Goal: Task Accomplishment & Management: Complete application form

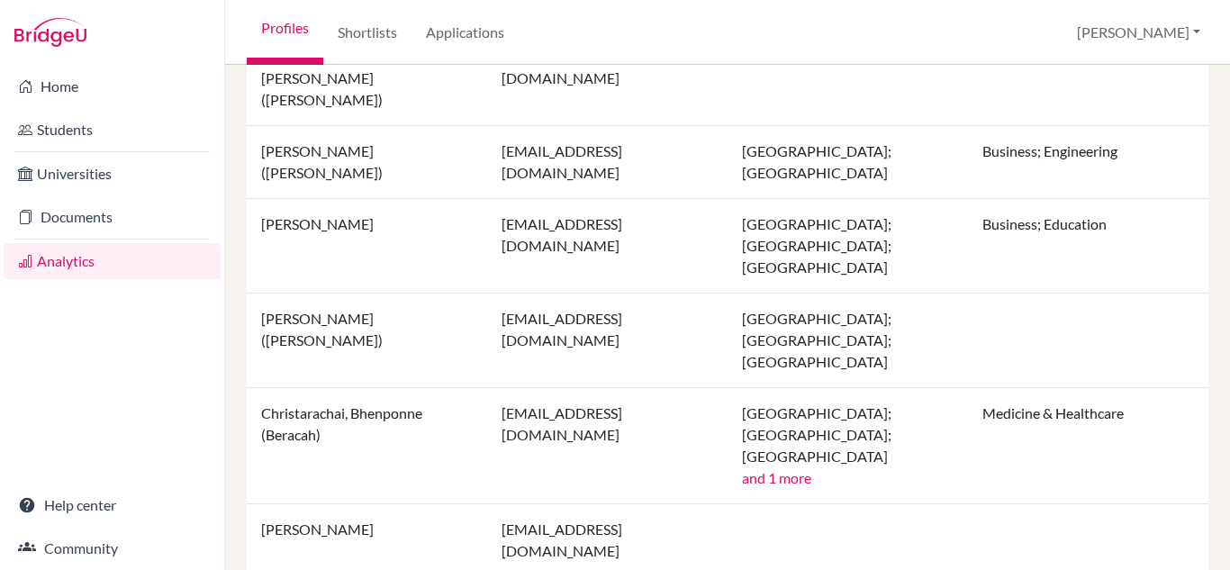
scroll to position [1071, 0]
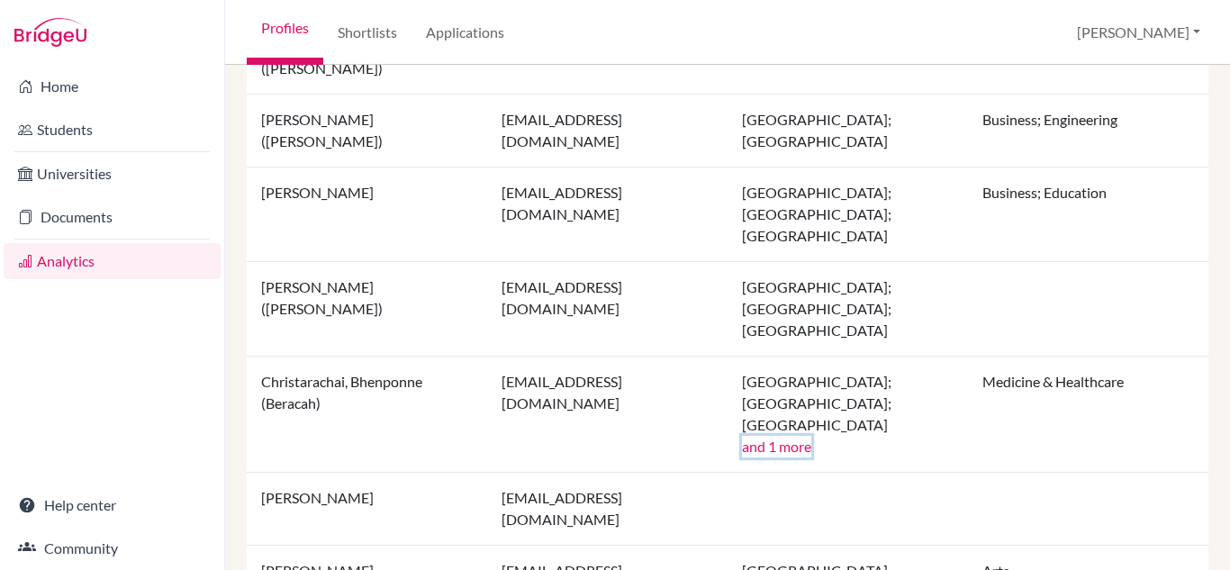
click at [784, 436] on button "and 1 more" at bounding box center [776, 447] width 69 height 22
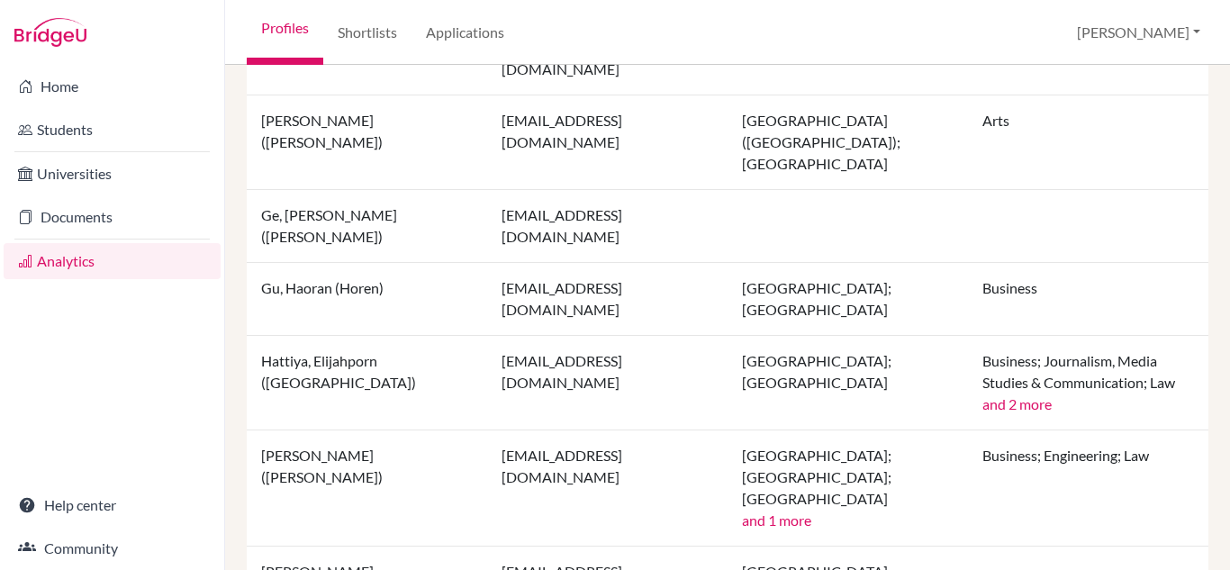
scroll to position [1611, 0]
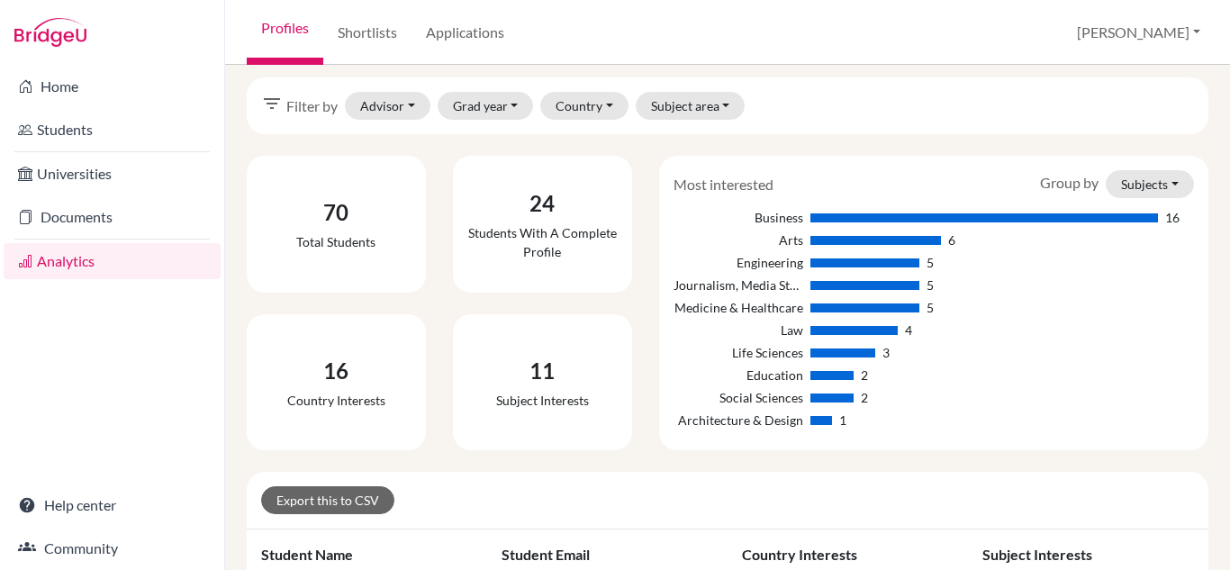
scroll to position [0, 0]
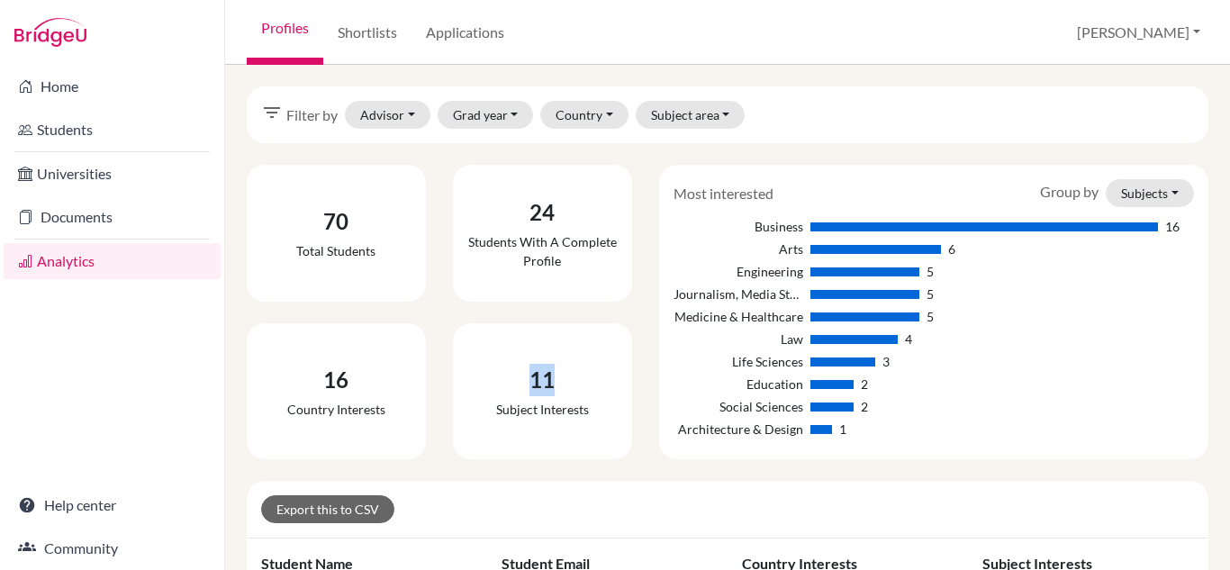
drag, startPoint x: 548, startPoint y: 384, endPoint x: 502, endPoint y: 381, distance: 46.0
click at [502, 381] on div "11" at bounding box center [542, 380] width 93 height 32
click at [358, 28] on link "Shortlists" at bounding box center [367, 32] width 88 height 65
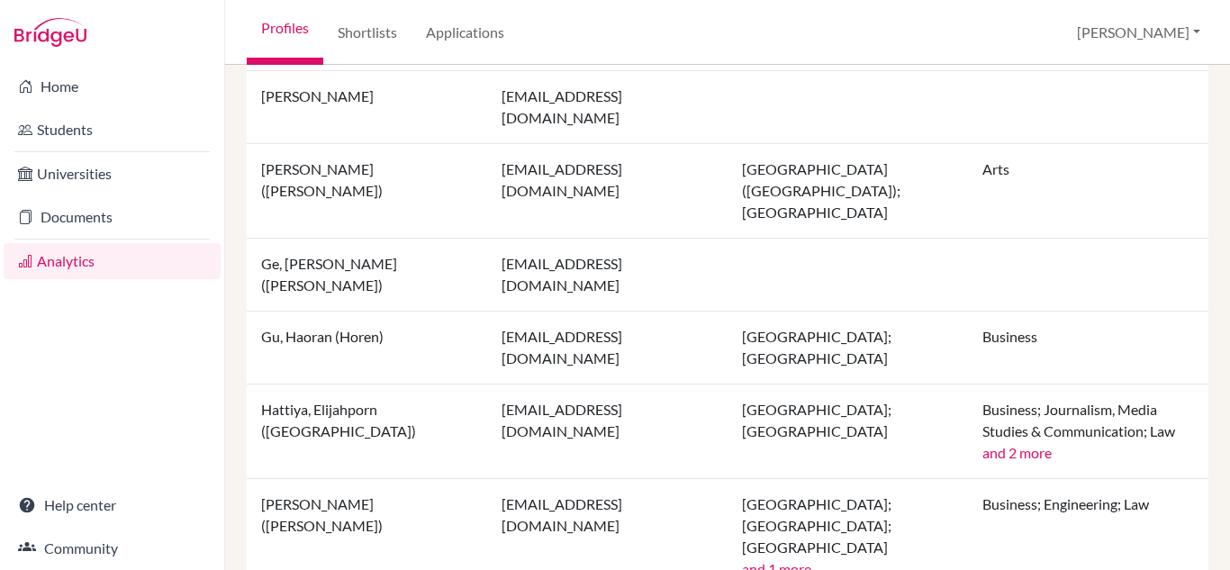
scroll to position [1611, 0]
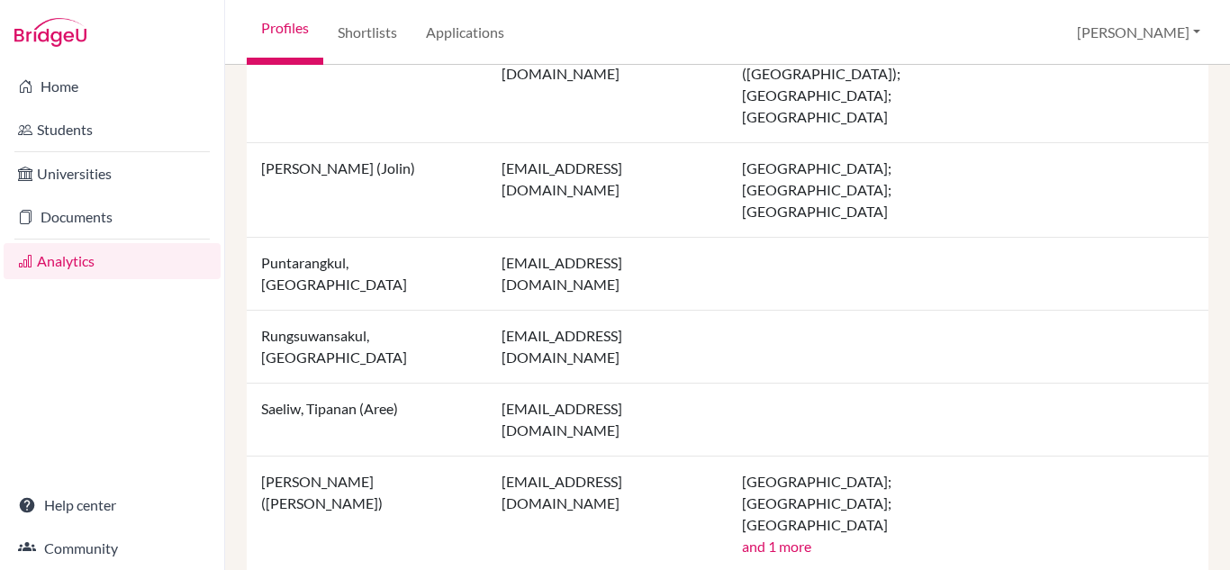
scroll to position [1503, 0]
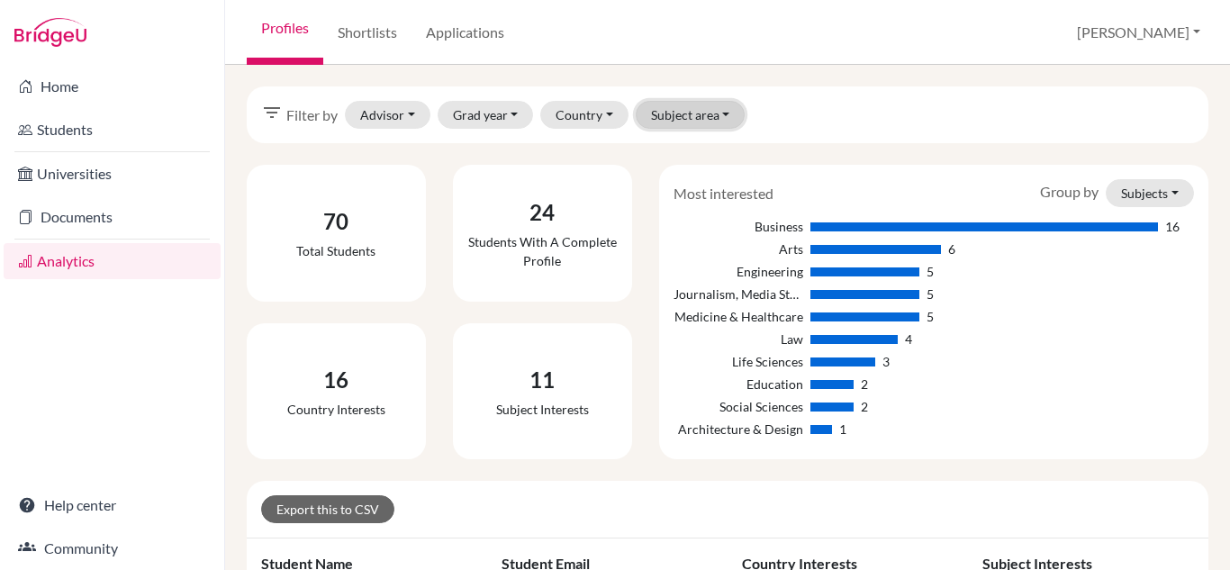
click at [722, 116] on button "Subject area" at bounding box center [691, 115] width 110 height 28
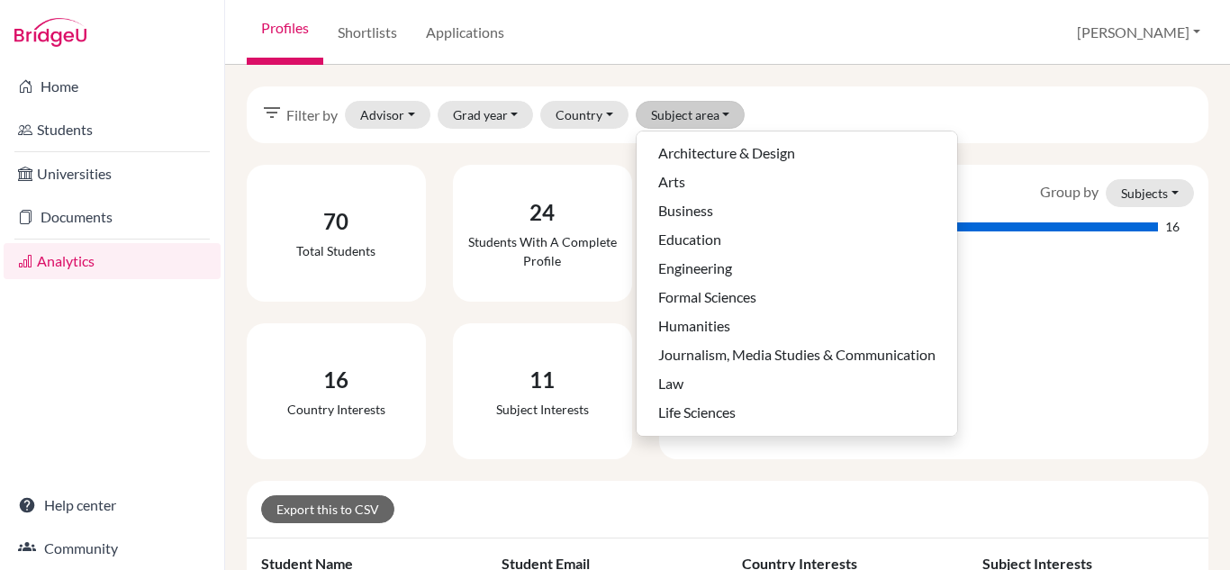
click at [885, 77] on div "filter_list Filter by Advisor Chen, Anna Grad year 2029 2028 2027 Country Austr…" at bounding box center [727, 317] width 1005 height 505
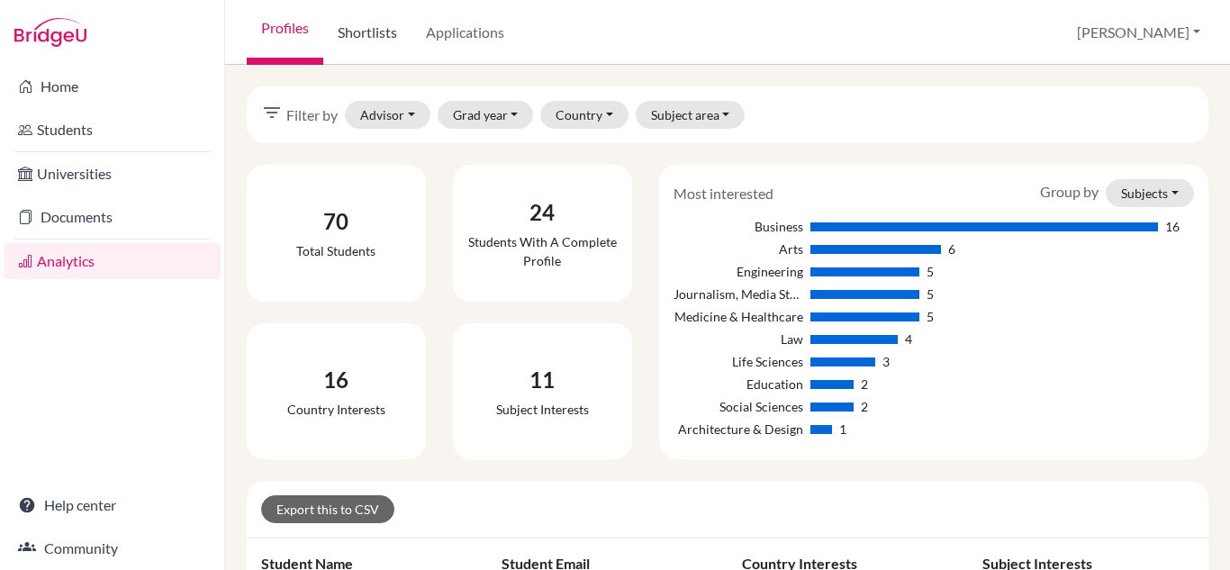
click at [373, 36] on link "Shortlists" at bounding box center [367, 32] width 88 height 65
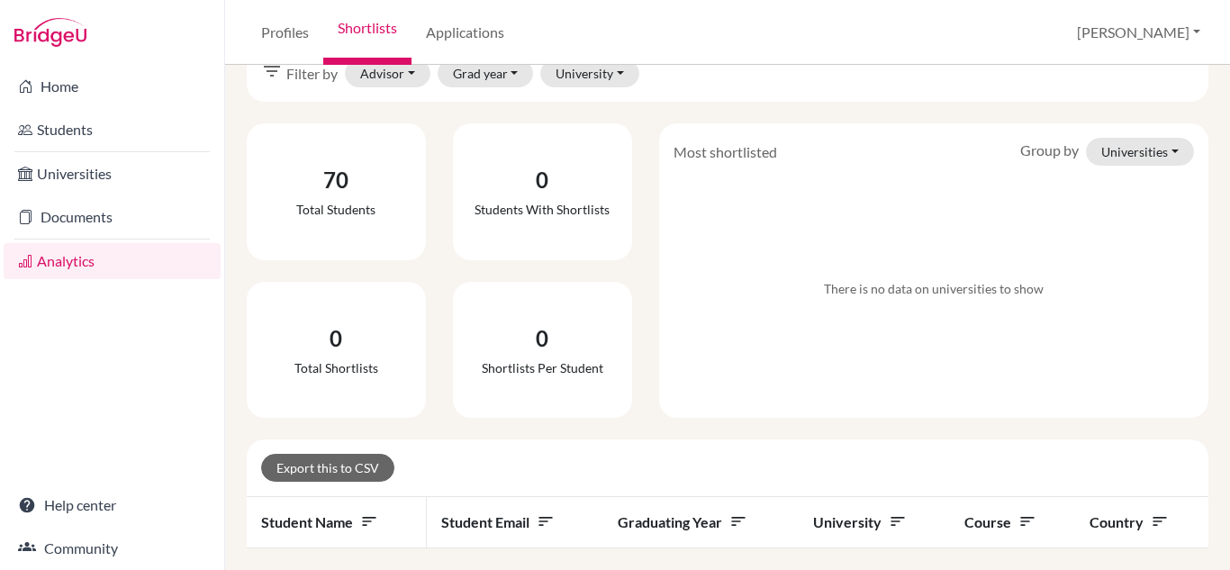
scroll to position [63, 0]
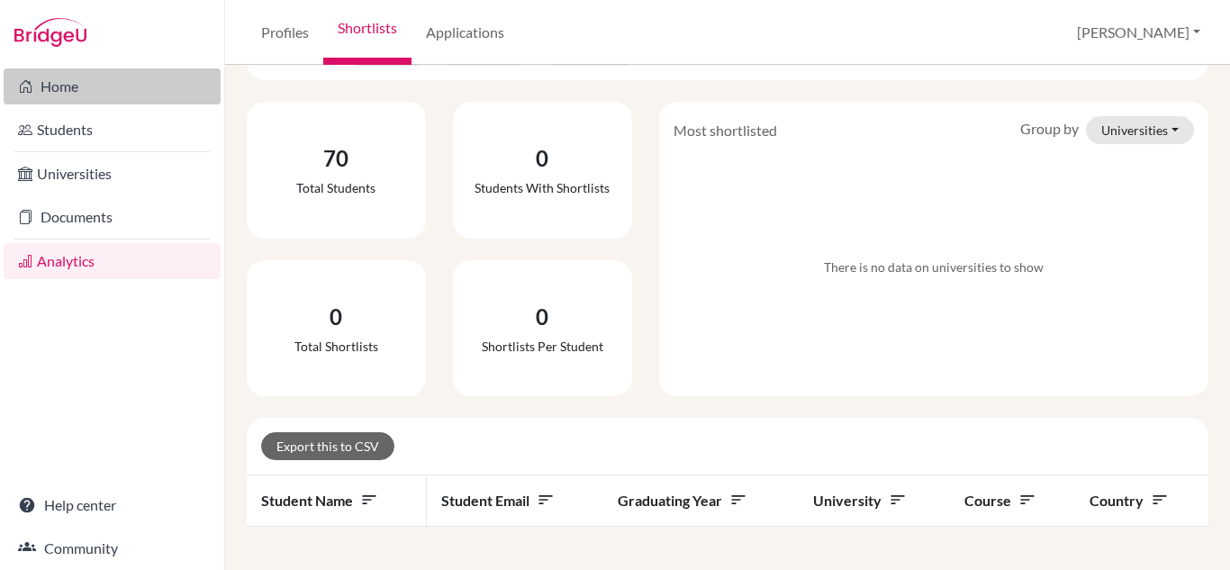
click at [69, 89] on link "Home" at bounding box center [112, 86] width 217 height 36
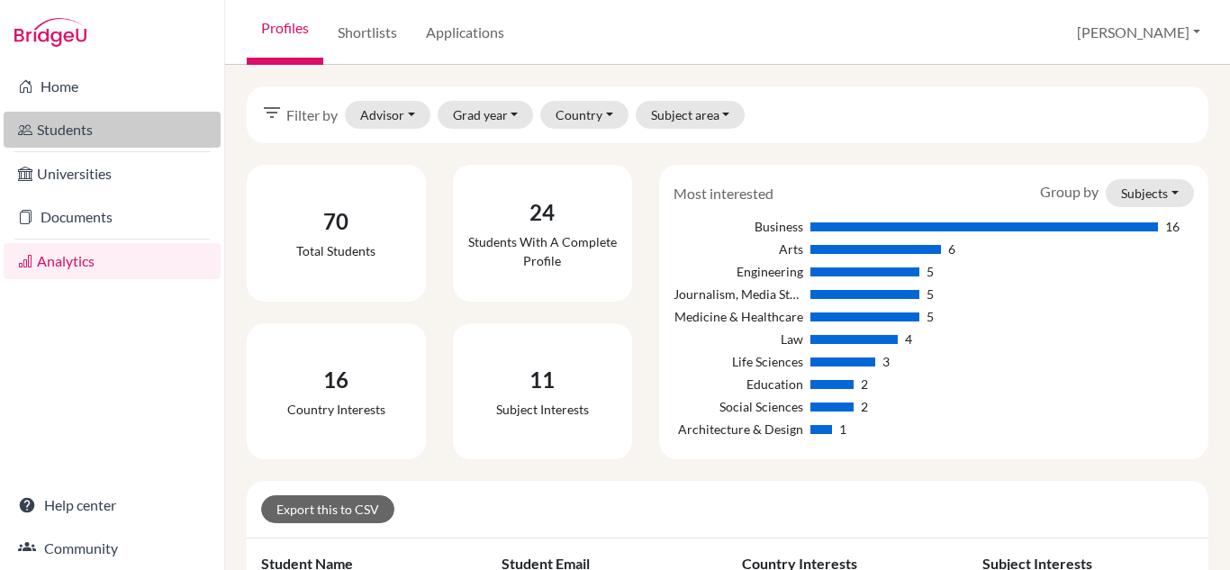
click at [66, 134] on link "Students" at bounding box center [112, 130] width 217 height 36
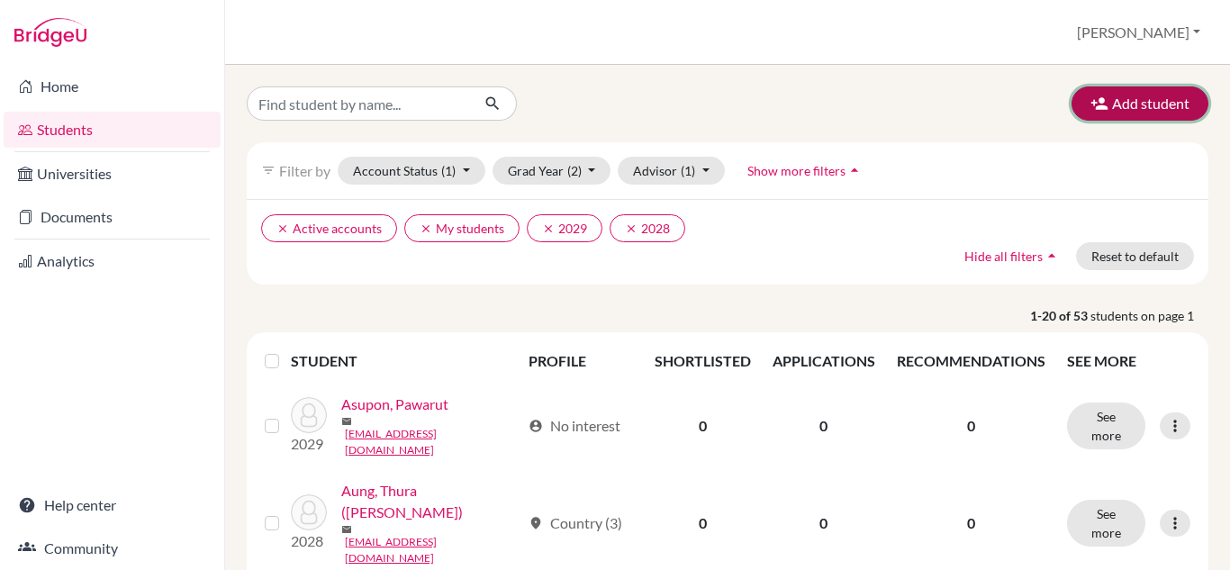
click at [1121, 108] on button "Add student" at bounding box center [1140, 103] width 137 height 34
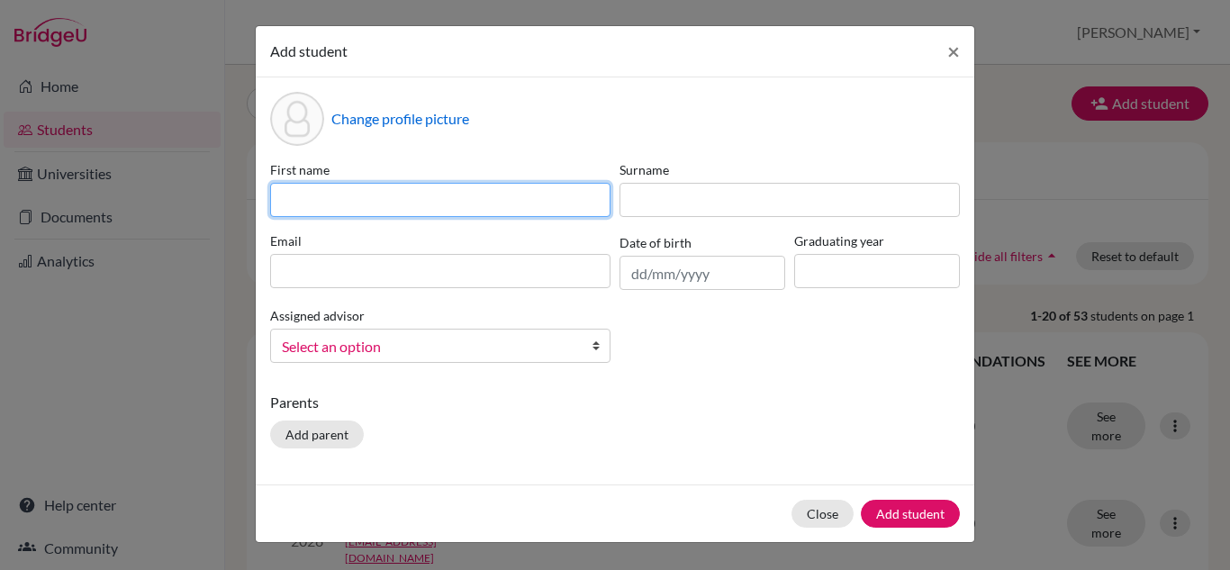
click at [322, 198] on input at bounding box center [440, 200] width 340 height 34
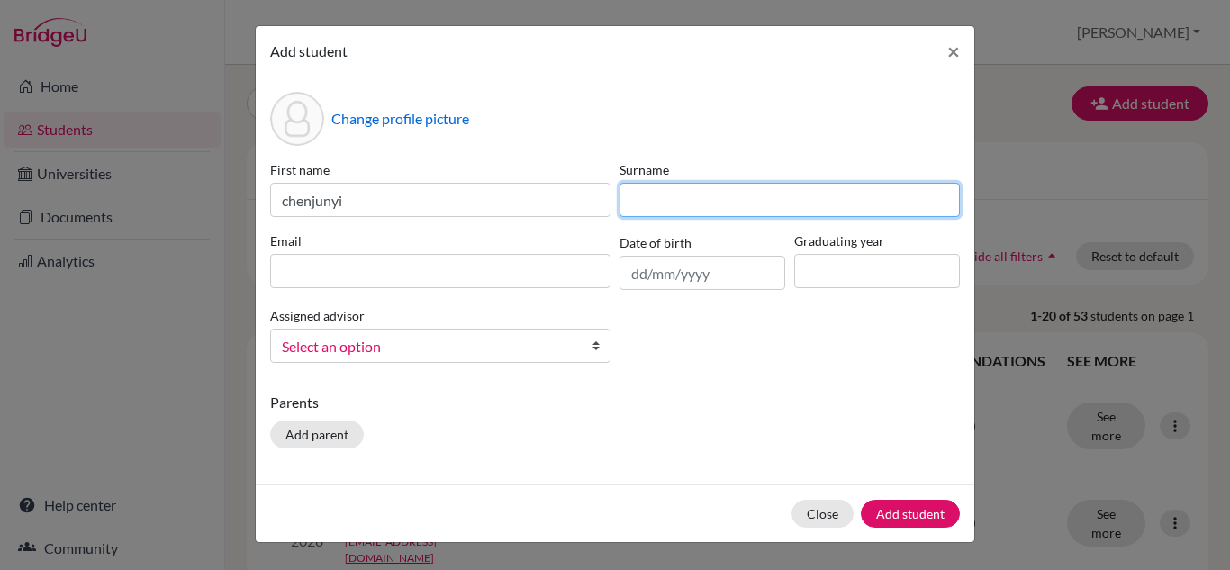
click at [677, 204] on input at bounding box center [790, 200] width 340 height 34
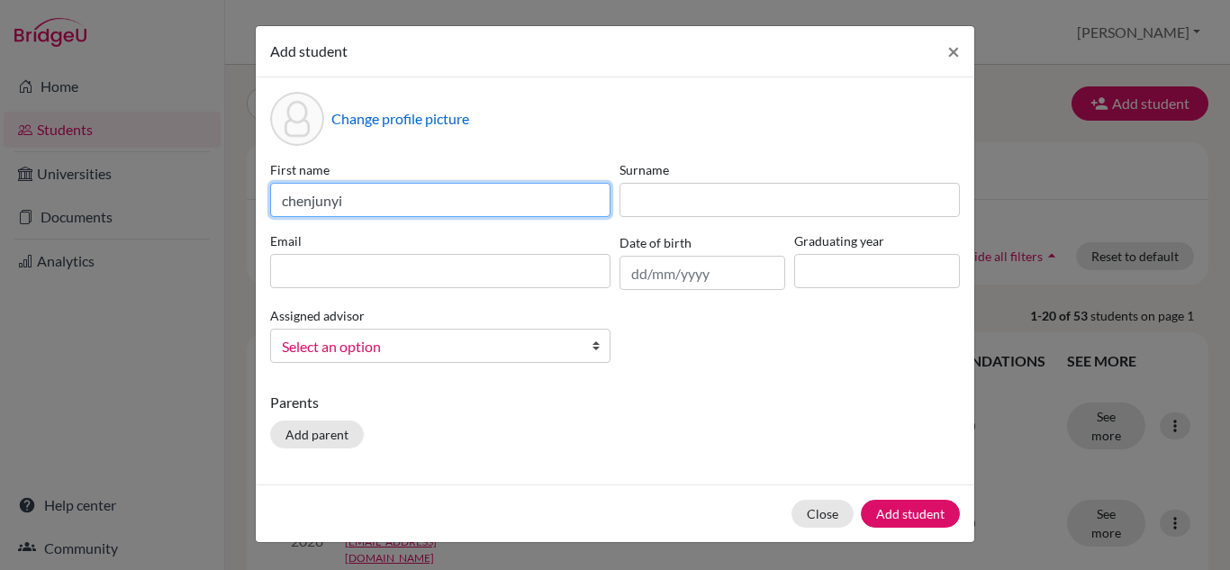
click at [311, 199] on input "chenjunyi" at bounding box center [440, 200] width 340 height 34
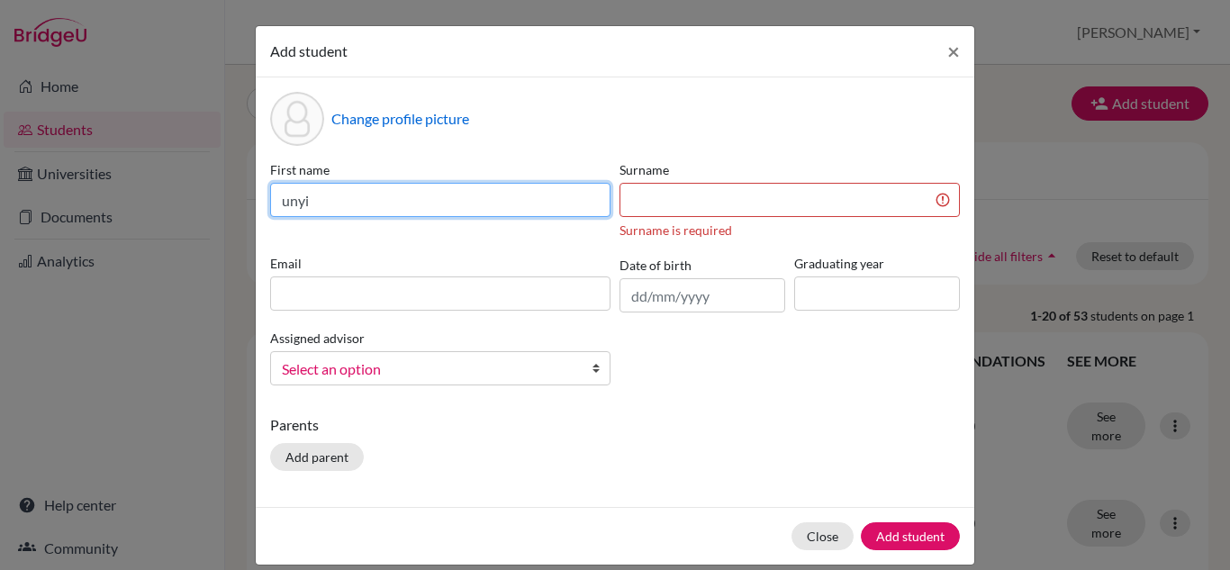
type input "unyi"
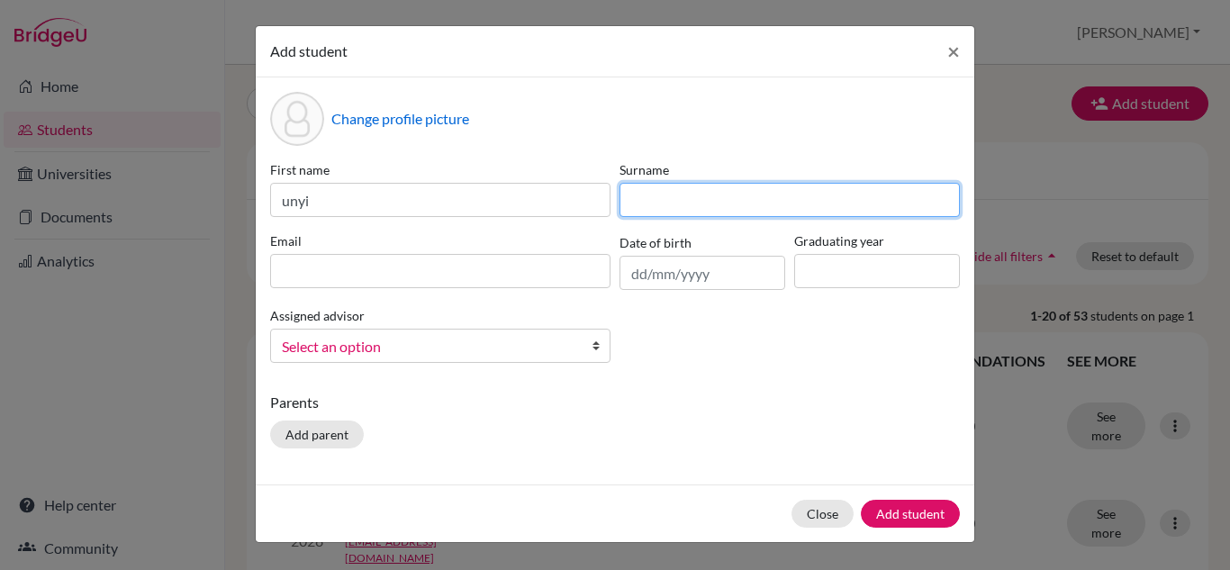
click at [654, 196] on input at bounding box center [790, 200] width 340 height 34
type input "[PERSON_NAME]"
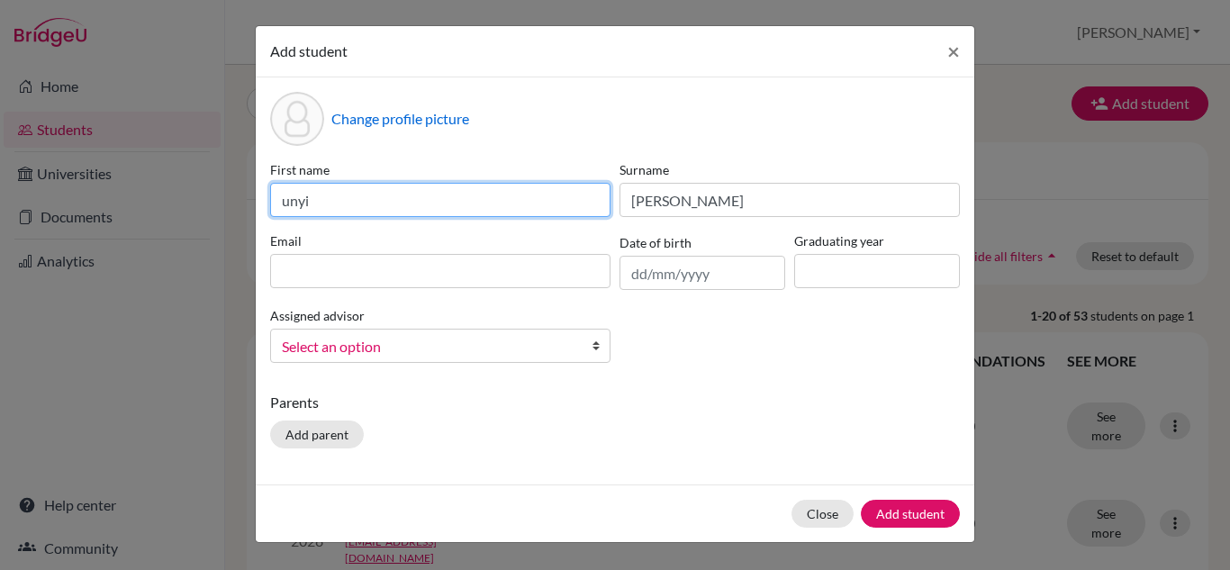
click at [283, 204] on input "unyi" at bounding box center [440, 200] width 340 height 34
click at [370, 205] on input "Junyi" at bounding box center [440, 200] width 340 height 34
type input "Junyi ([PERSON_NAME])"
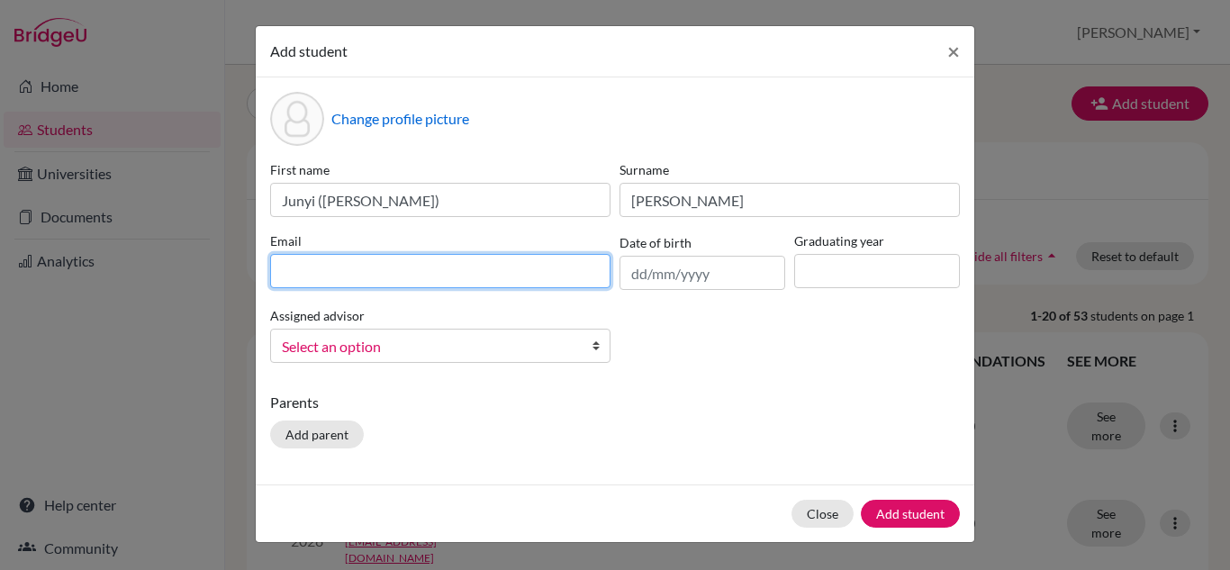
click at [332, 280] on input at bounding box center [440, 271] width 340 height 34
type input "[EMAIL_ADDRESS][DOMAIN_NAME]"
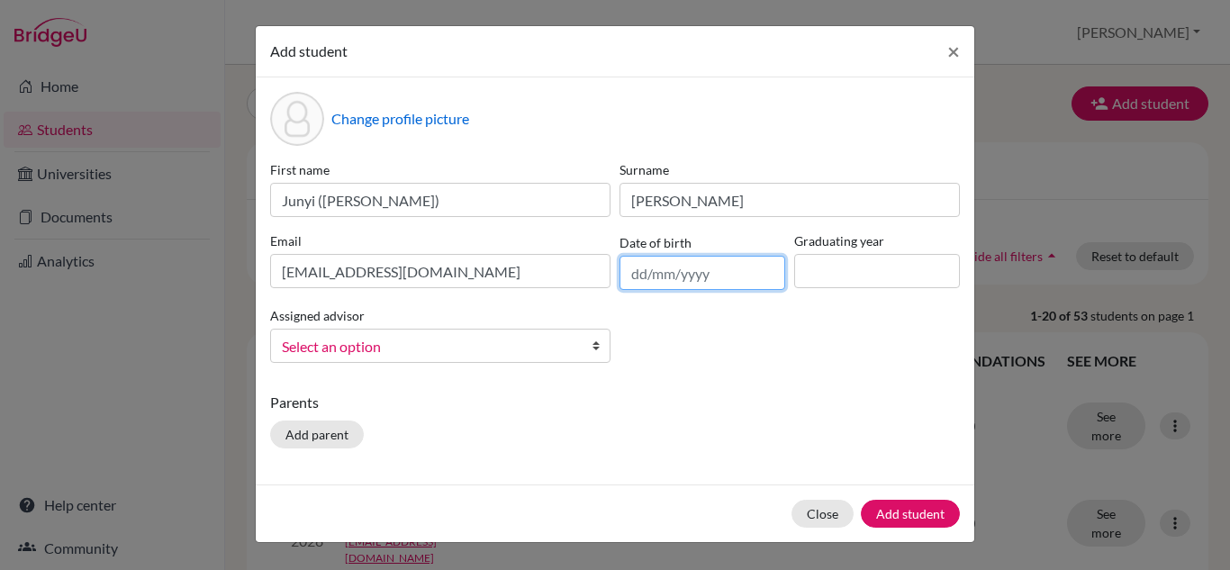
click at [652, 281] on input "text" at bounding box center [703, 273] width 166 height 34
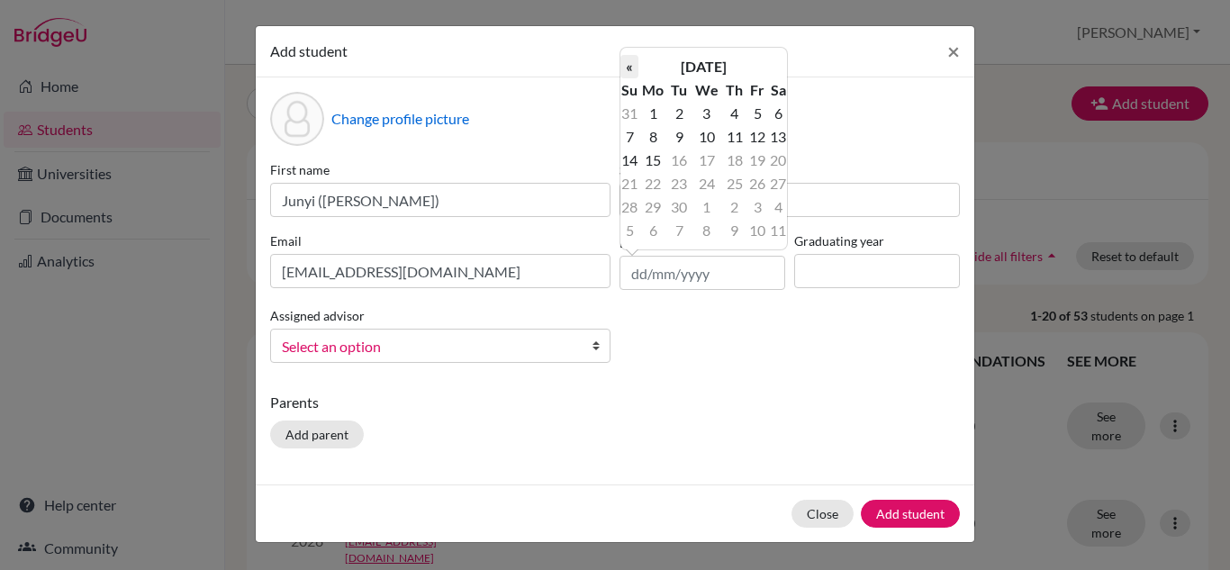
click at [631, 67] on th "«" at bounding box center [630, 66] width 18 height 23
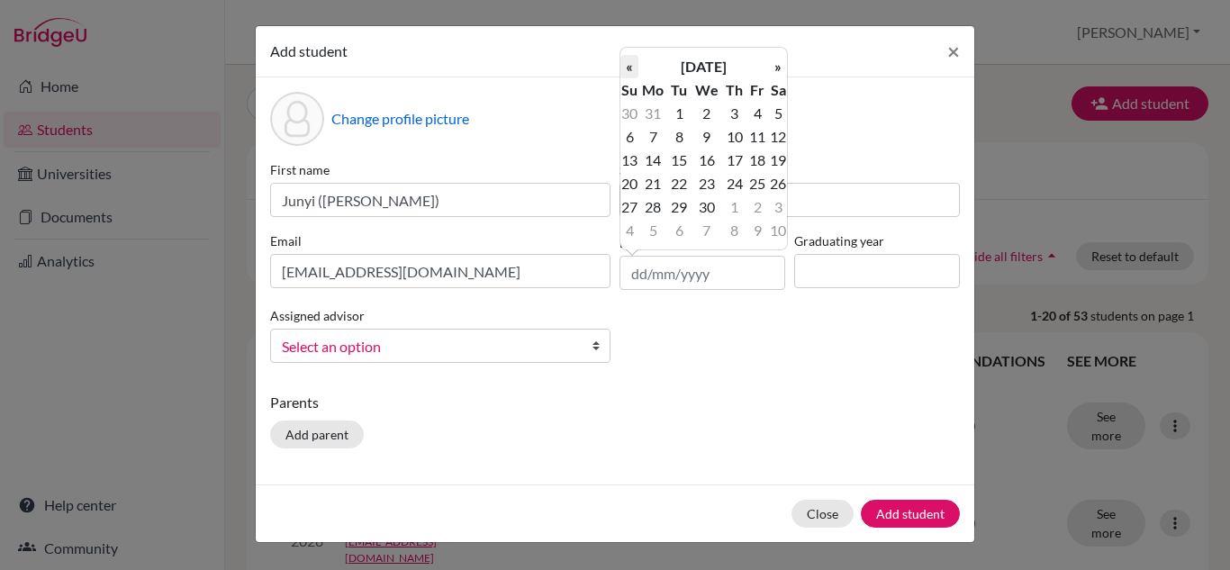
click at [631, 67] on th "«" at bounding box center [630, 66] width 18 height 23
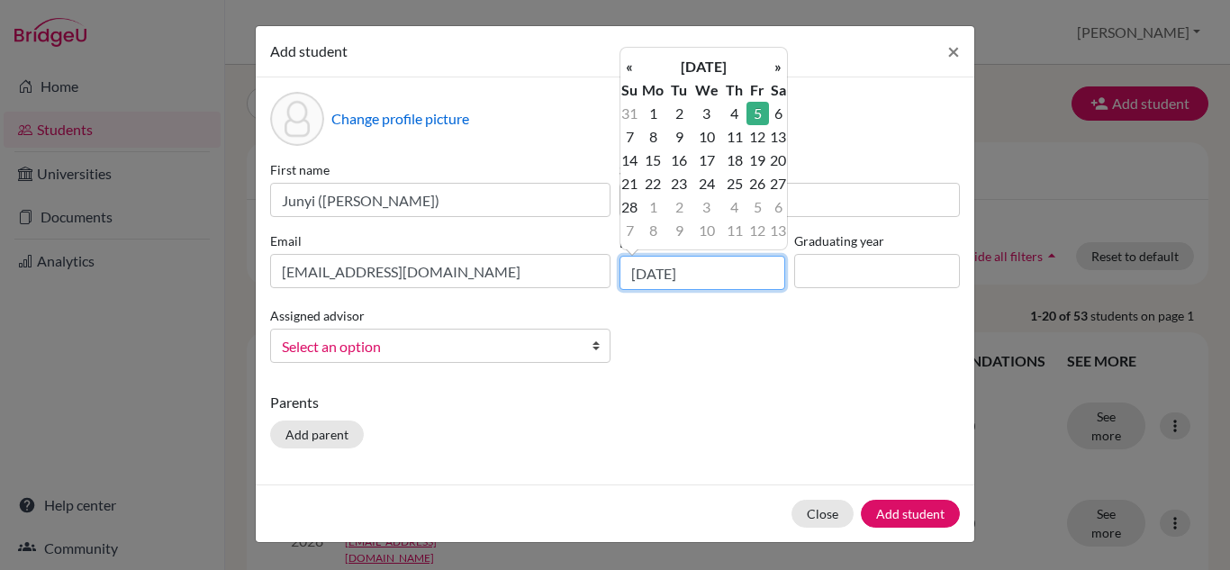
type input "[DATE]"
click at [839, 270] on input at bounding box center [877, 271] width 166 height 34
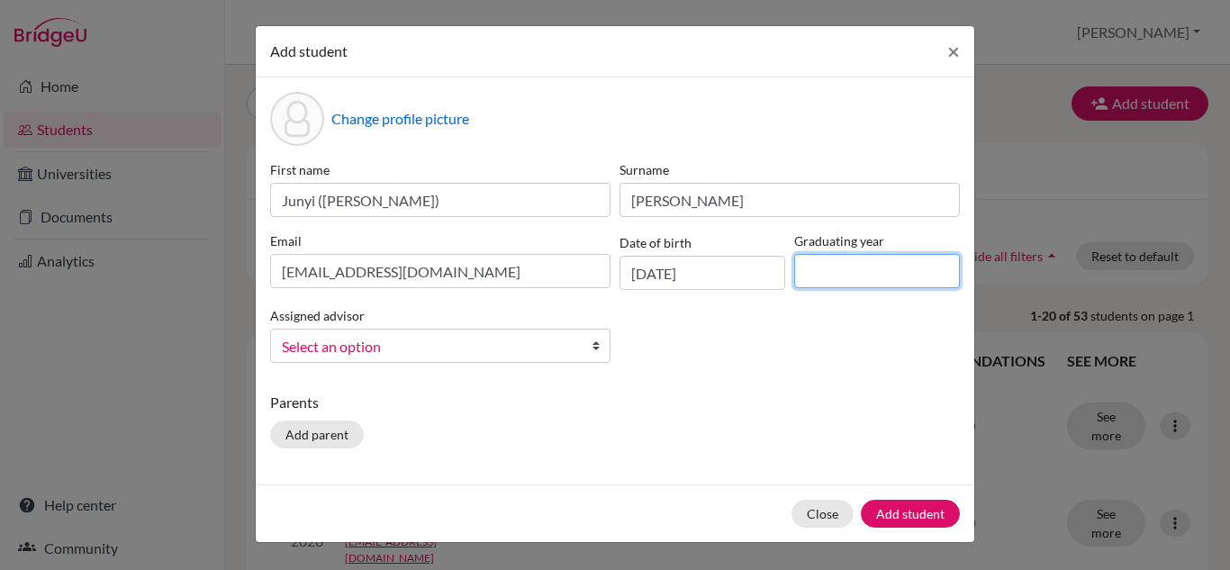
type input "2029"
click at [426, 348] on span "Select an option" at bounding box center [429, 346] width 294 height 23
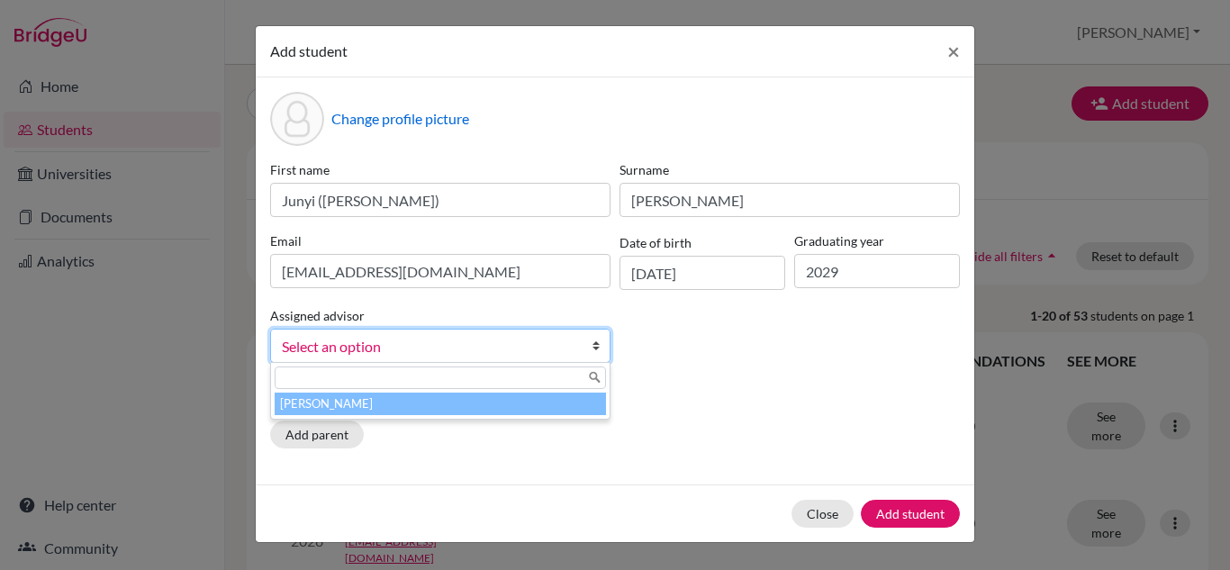
click at [431, 404] on li "[PERSON_NAME]" at bounding box center [440, 404] width 331 height 23
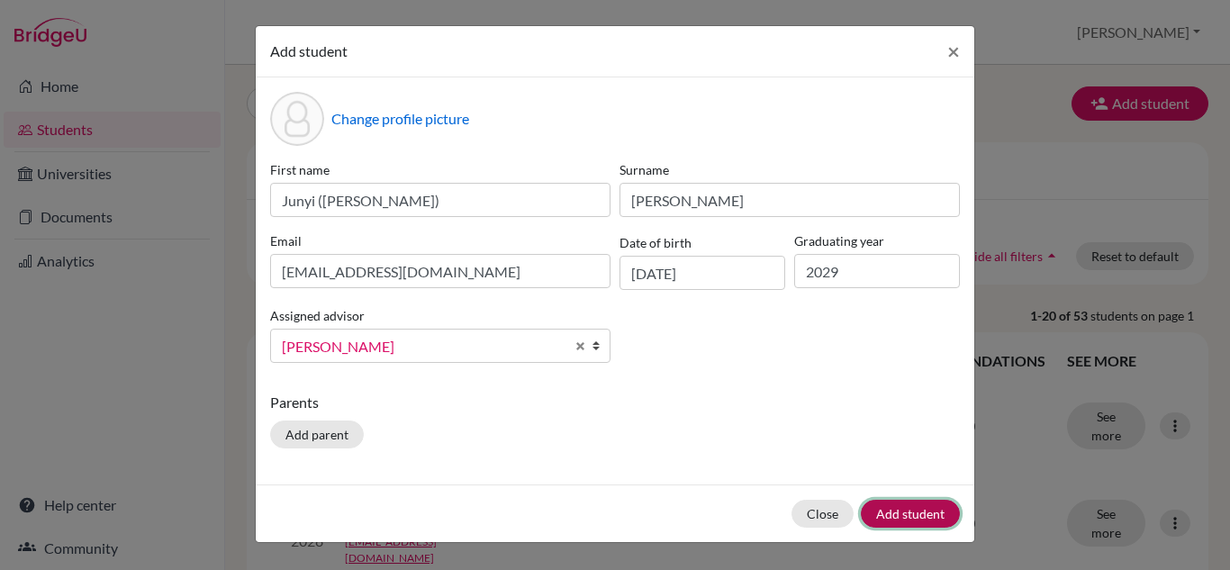
click at [935, 507] on button "Add student" at bounding box center [910, 514] width 99 height 28
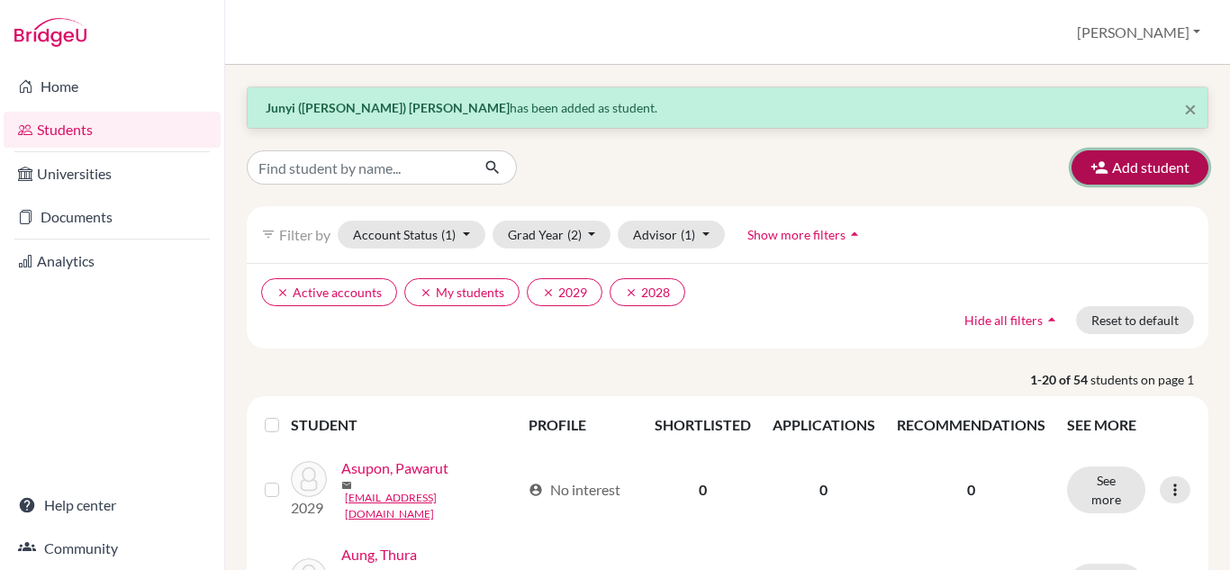
click at [1105, 168] on button "Add student" at bounding box center [1140, 167] width 137 height 34
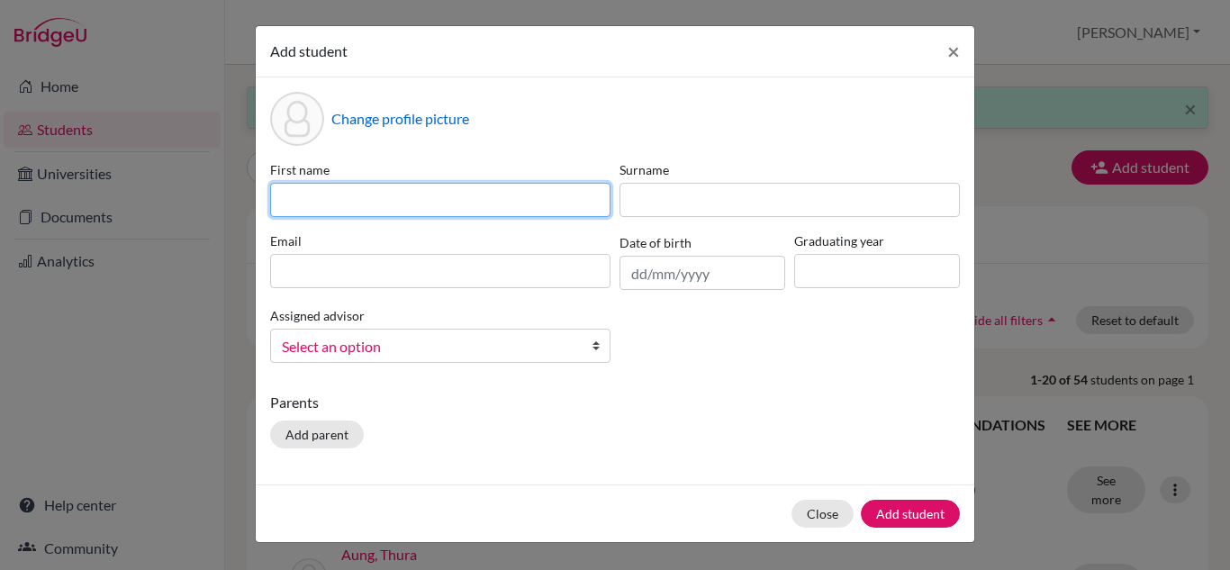
click at [312, 198] on input at bounding box center [440, 200] width 340 height 34
type input "khaingmyeaung"
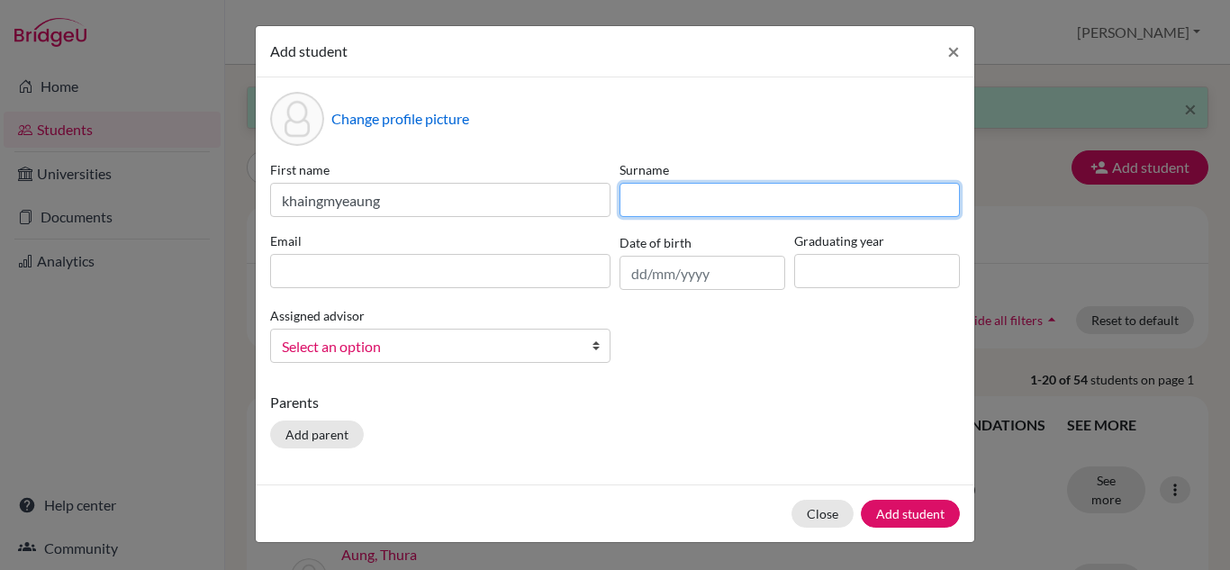
click at [695, 214] on input at bounding box center [790, 200] width 340 height 34
type input "Aung"
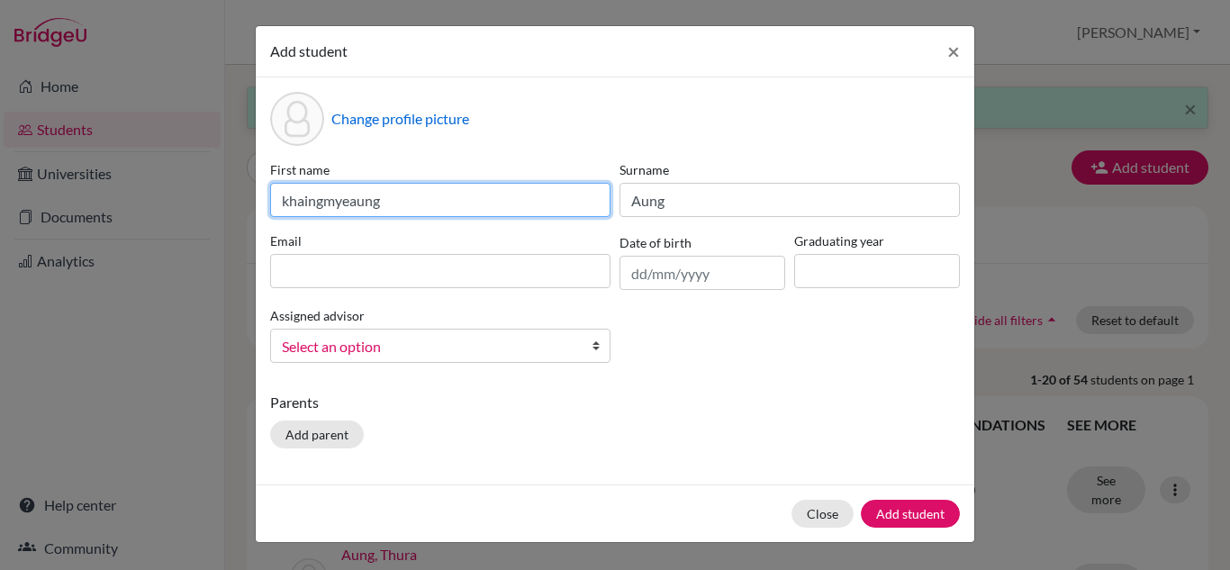
click at [288, 203] on input "khaingmyeaung" at bounding box center [440, 200] width 340 height 34
click at [406, 198] on input "Khaingmyeaung" at bounding box center [440, 200] width 340 height 34
type input "Khaingmyeaung ([PERSON_NAME])"
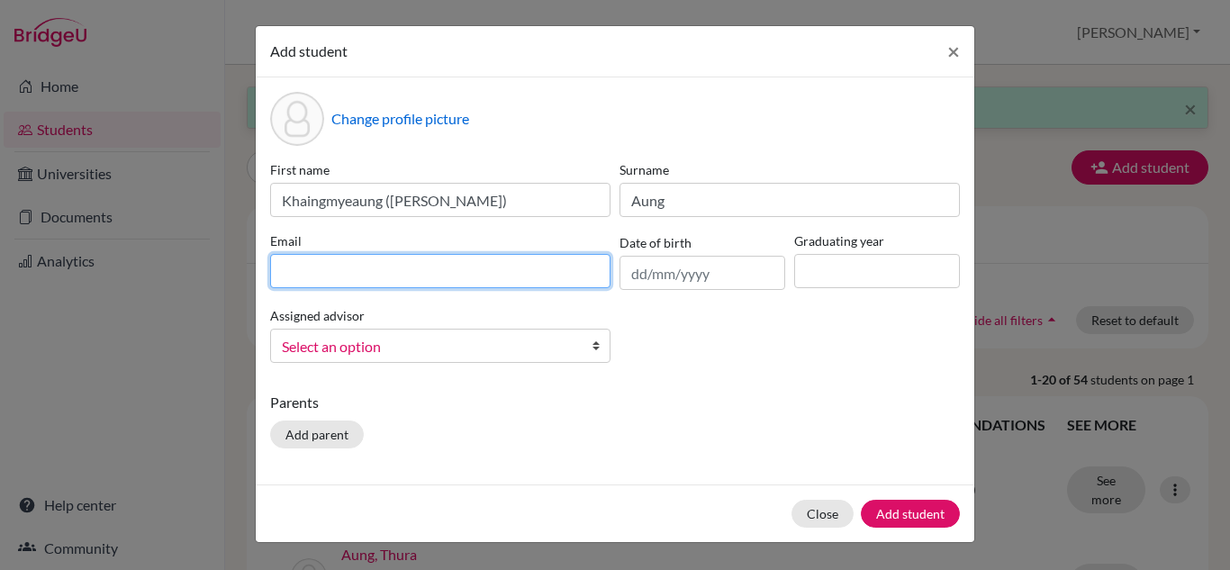
click at [295, 267] on input at bounding box center [440, 271] width 340 height 34
type input "[EMAIL_ADDRESS][DOMAIN_NAME]"
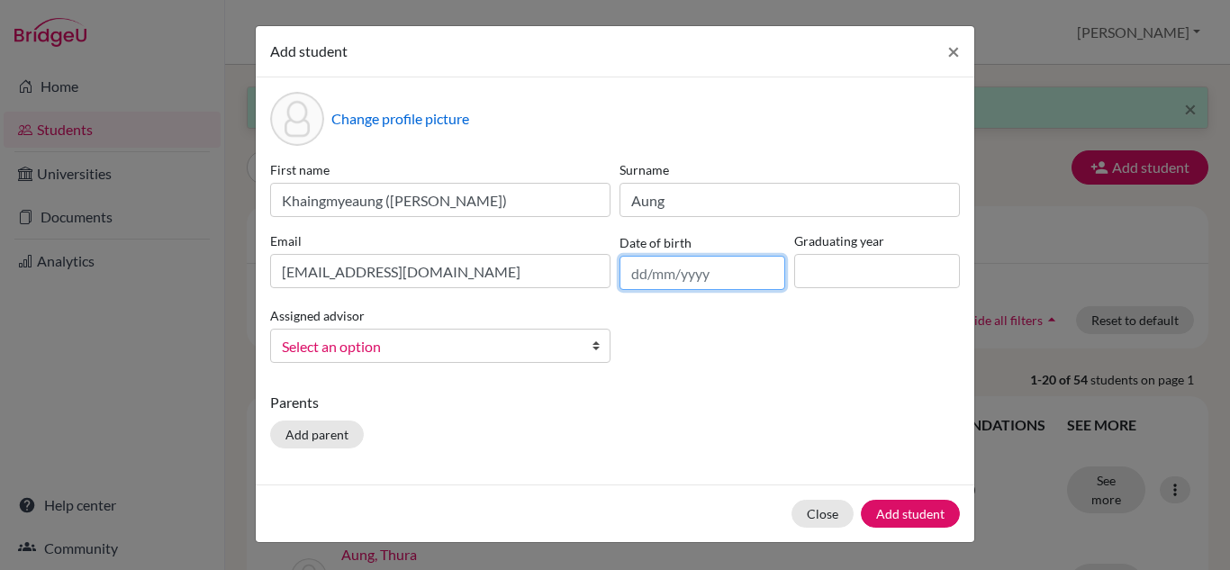
click at [679, 281] on input "text" at bounding box center [703, 273] width 166 height 34
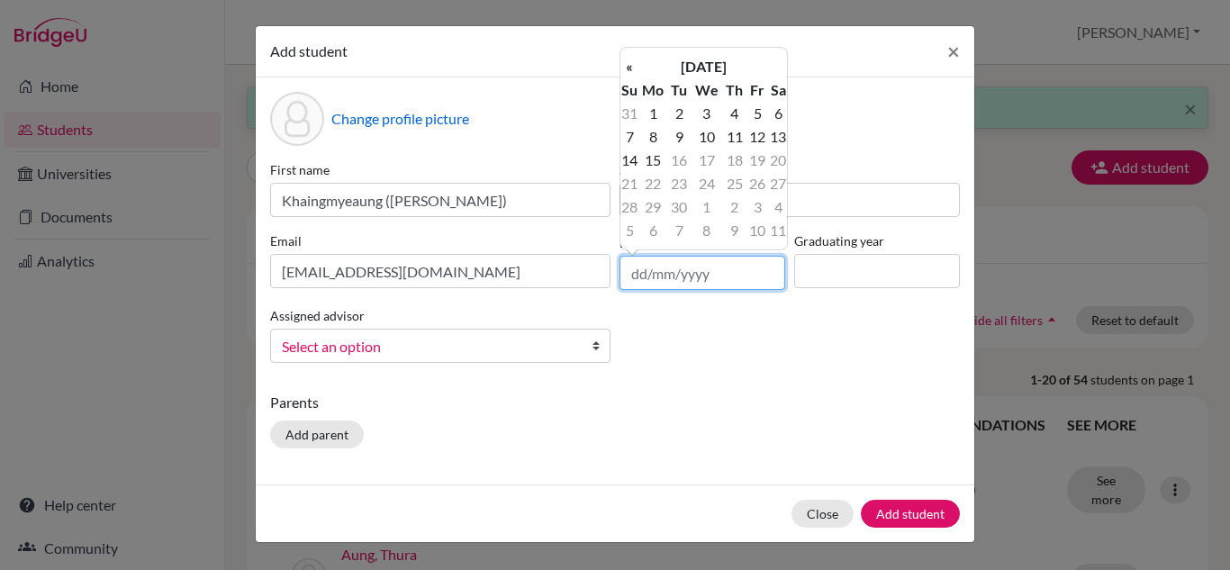
type input "9"
type input "[DATE]"
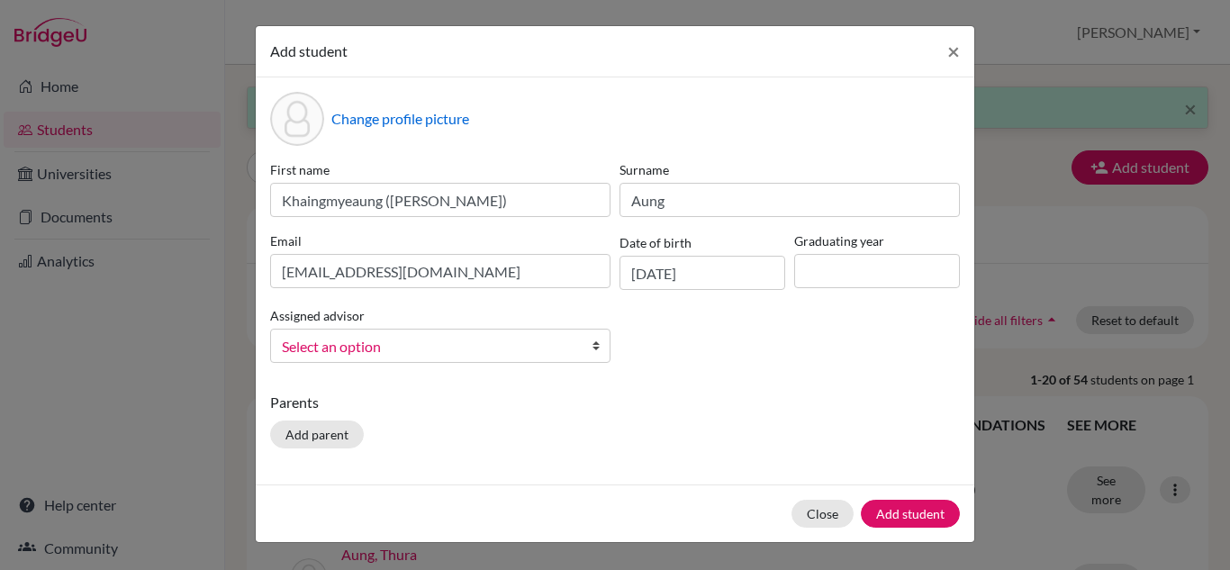
click at [822, 358] on div "First name Khaingmyeaung ([PERSON_NAME]) Surname Aung Email [EMAIL_ADDRESS][DOM…" at bounding box center [615, 268] width 699 height 217
click at [836, 281] on input at bounding box center [877, 271] width 166 height 34
type input "2029"
click at [428, 345] on span "Select an option" at bounding box center [429, 346] width 294 height 23
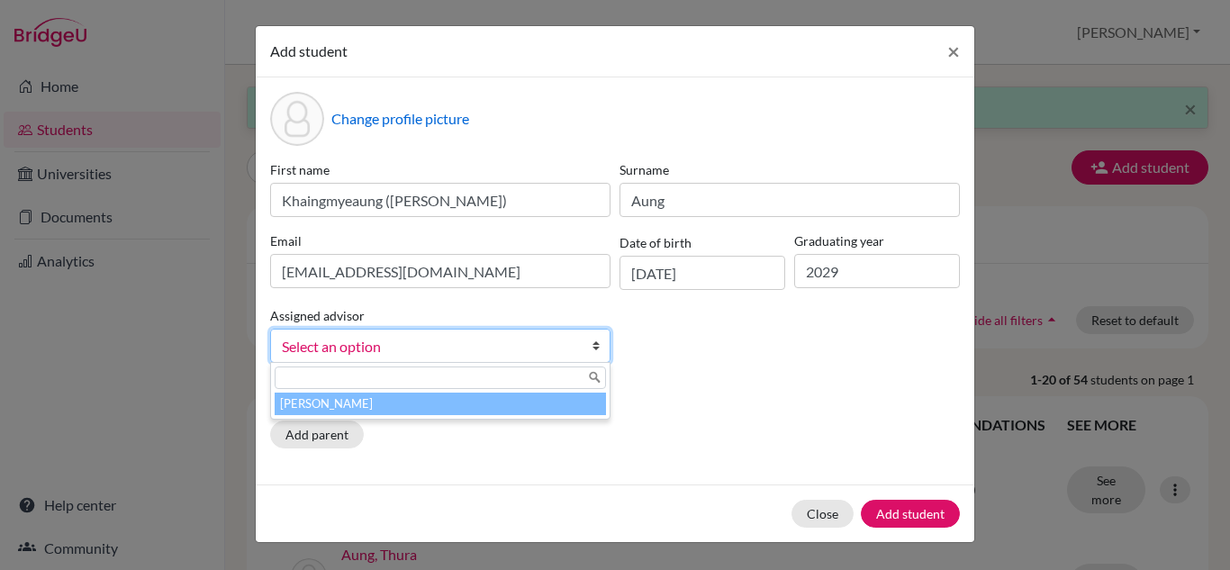
click at [445, 405] on li "[PERSON_NAME]" at bounding box center [440, 404] width 331 height 23
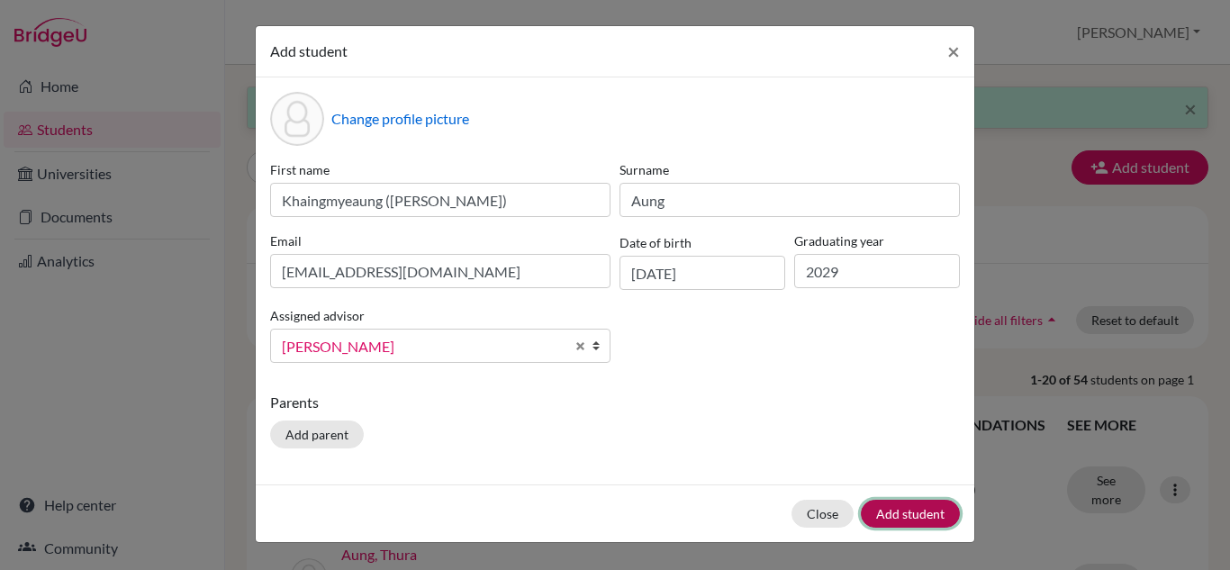
click at [932, 511] on button "Add student" at bounding box center [910, 514] width 99 height 28
